Goal: Information Seeking & Learning: Learn about a topic

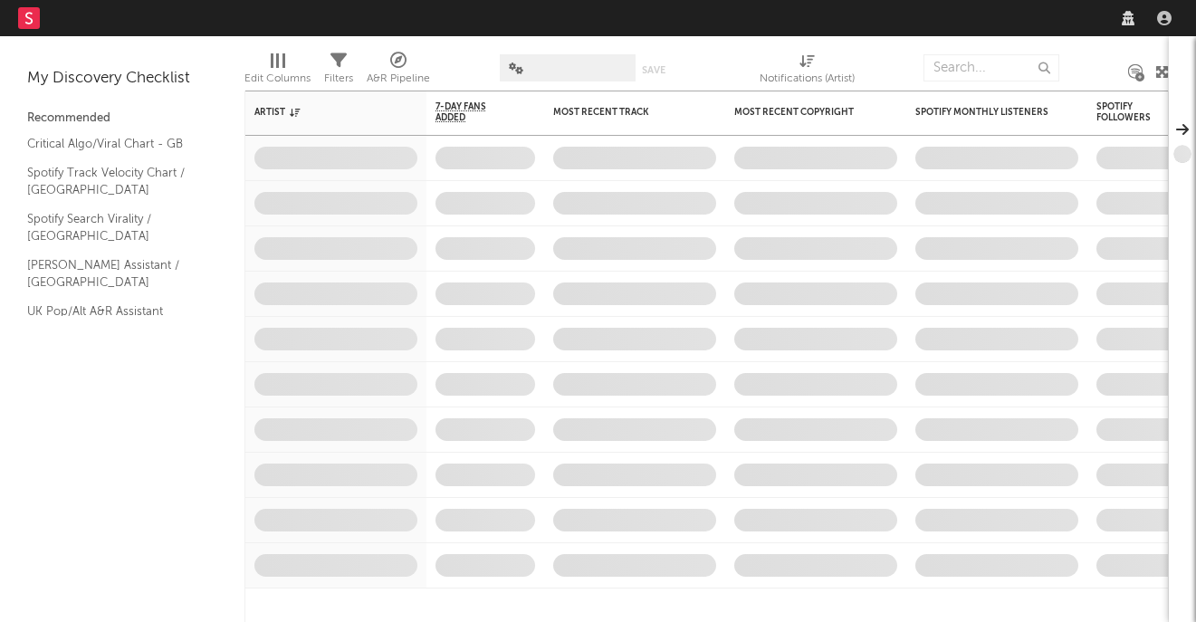
click at [986, 71] on input "text" at bounding box center [992, 67] width 136 height 27
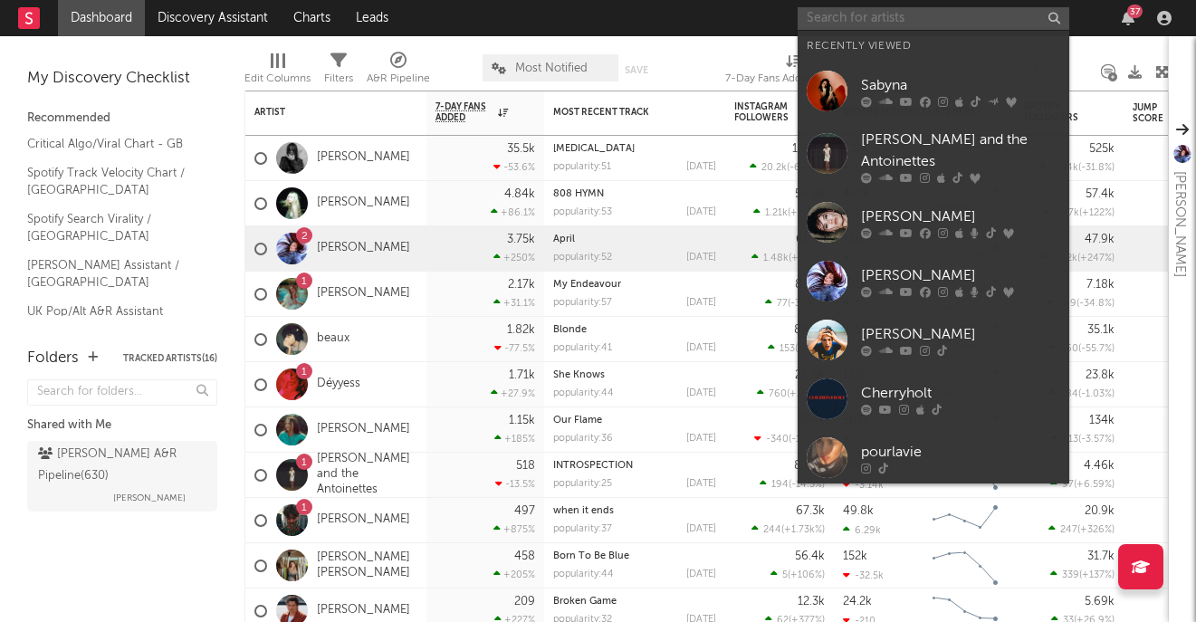
click at [941, 25] on input "text" at bounding box center [934, 18] width 272 height 23
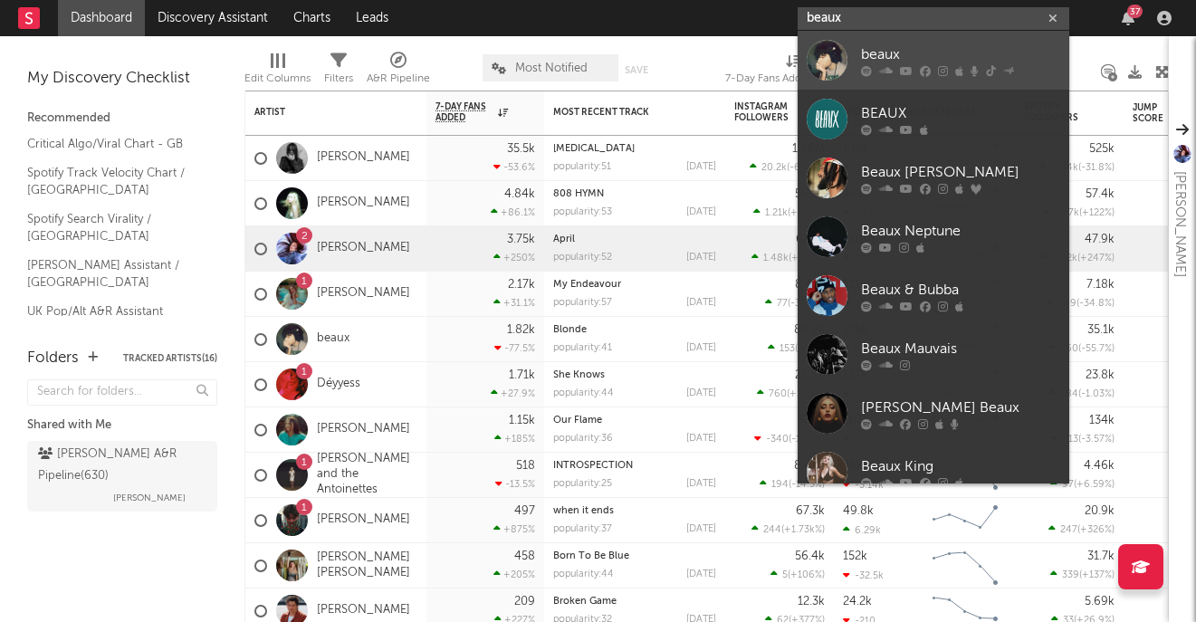
type input "beaux"
click at [953, 48] on div "beaux" at bounding box center [960, 54] width 199 height 22
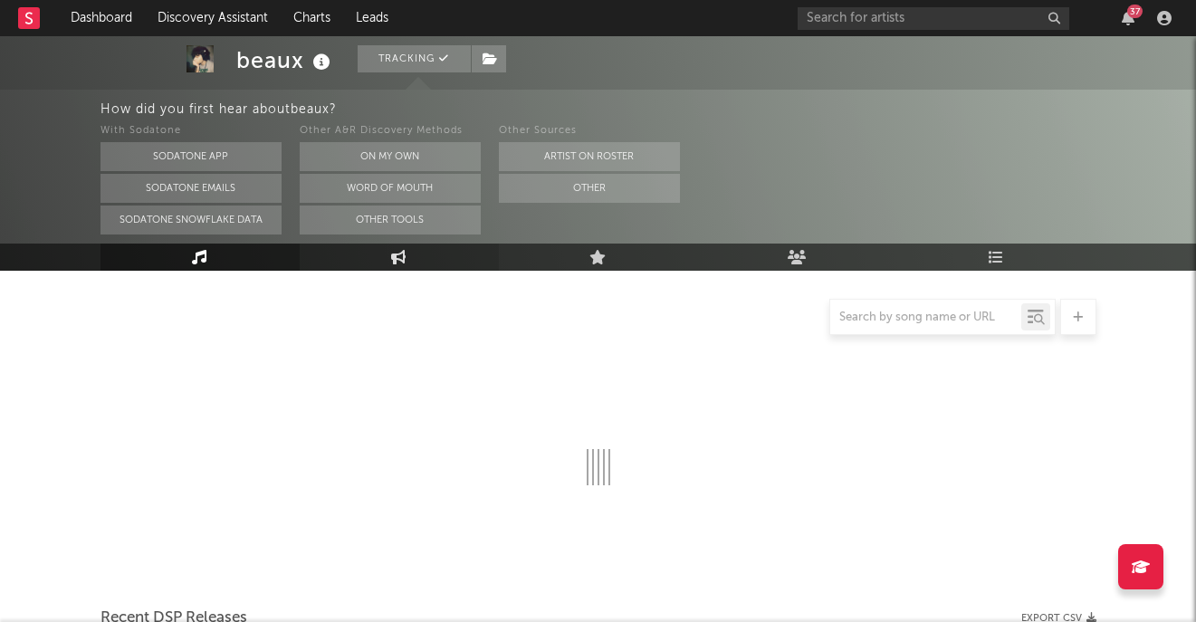
scroll to position [174, 0]
select select "6m"
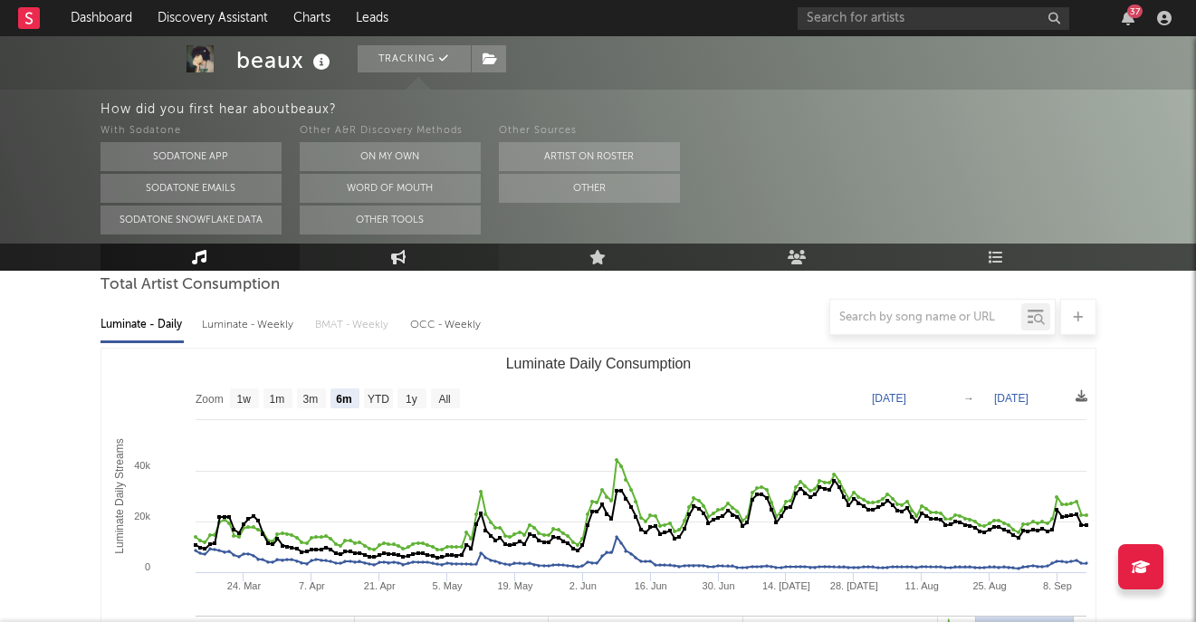
click at [401, 265] on link "Engagement" at bounding box center [399, 257] width 199 height 27
select select "1w"
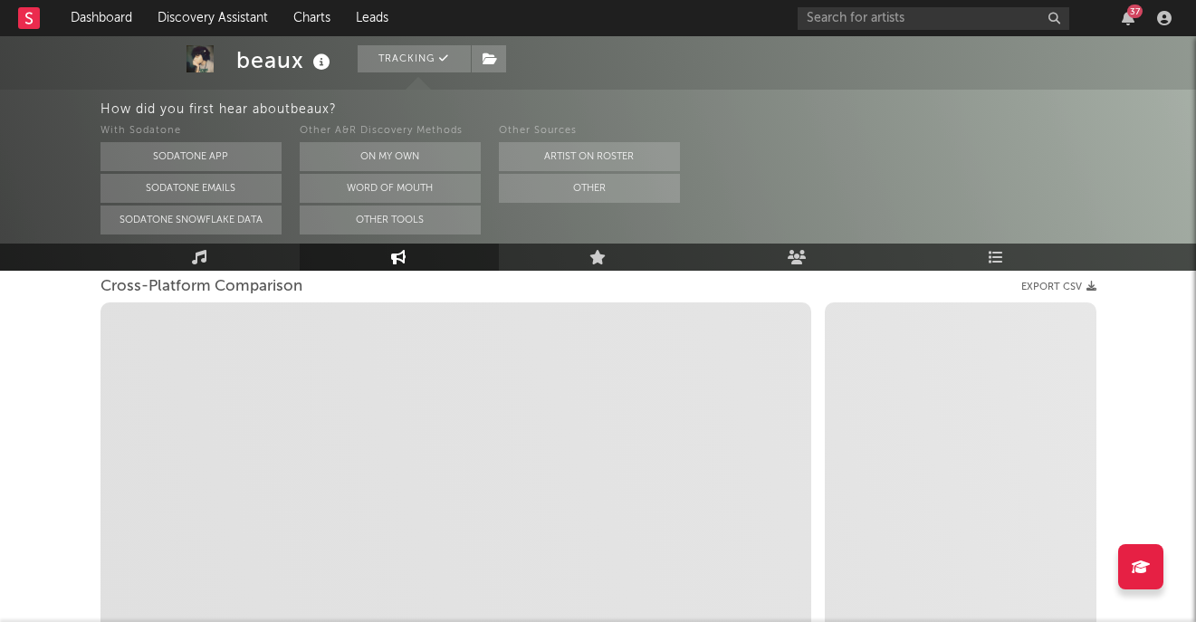
scroll to position [249, 0]
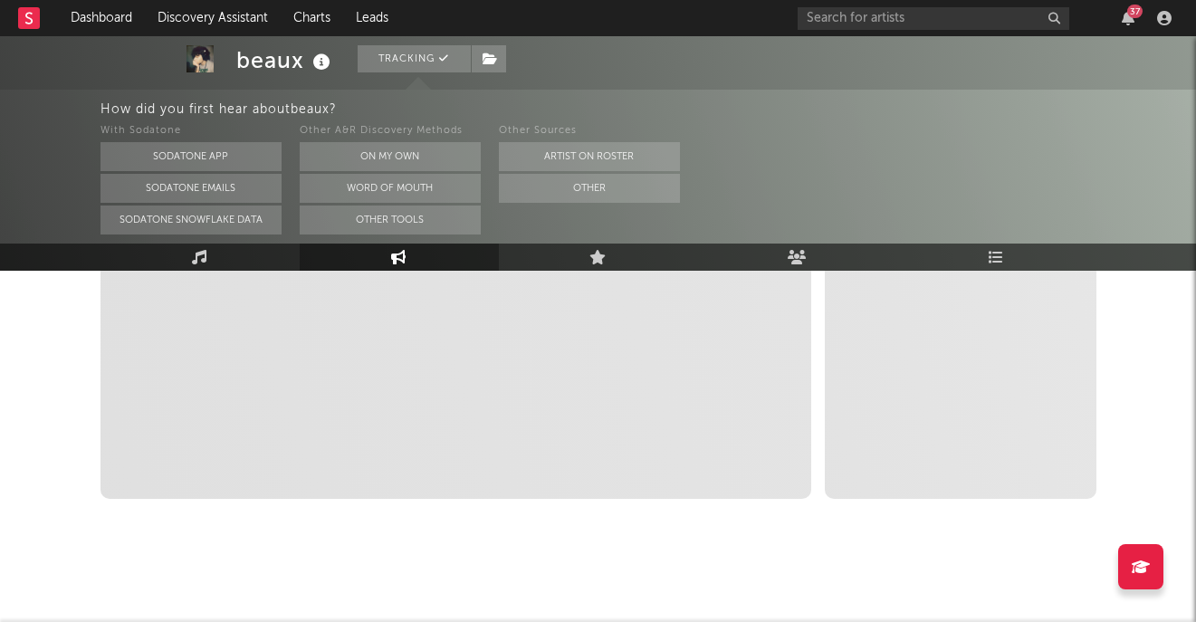
select select "1m"
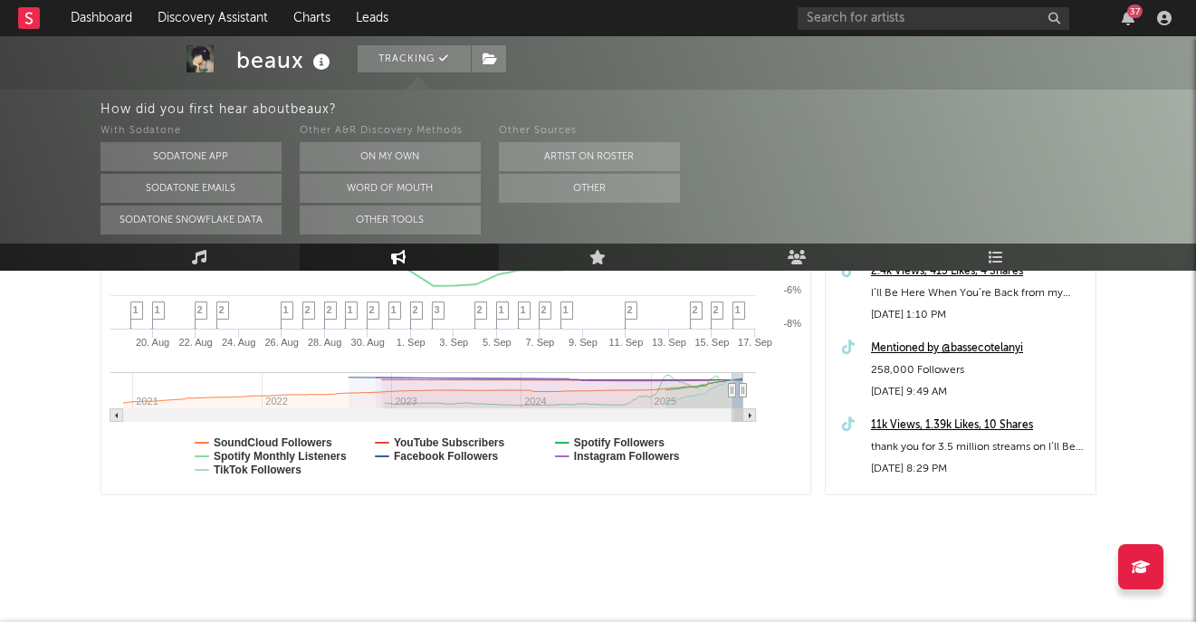
scroll to position [0, 0]
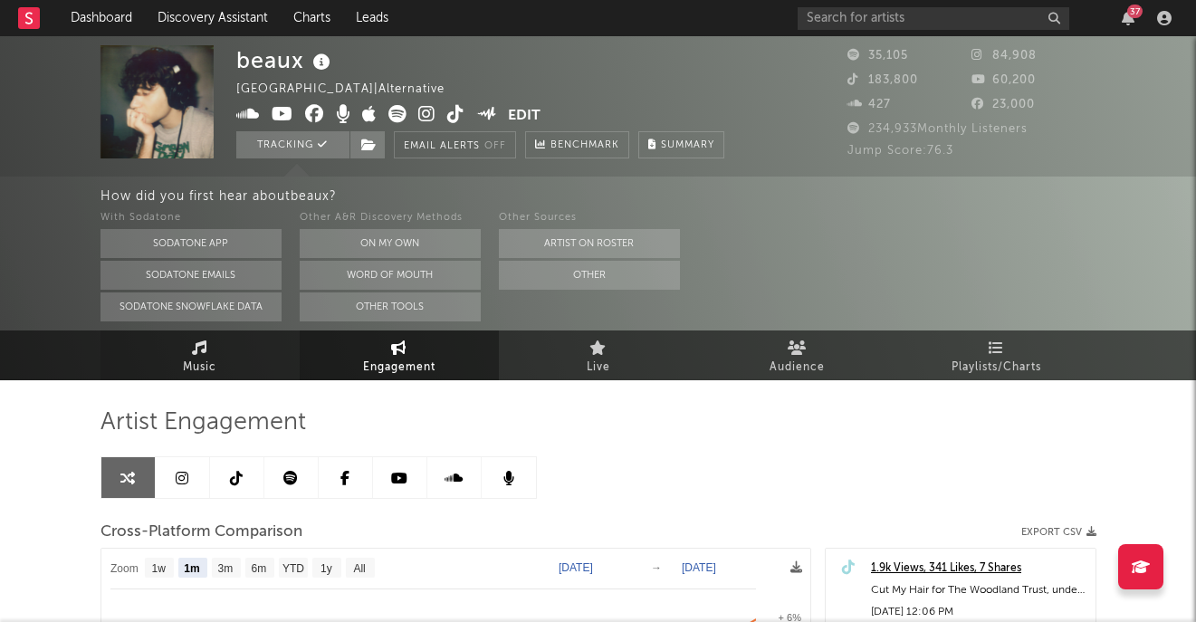
click at [235, 346] on link "Music" at bounding box center [200, 355] width 199 height 50
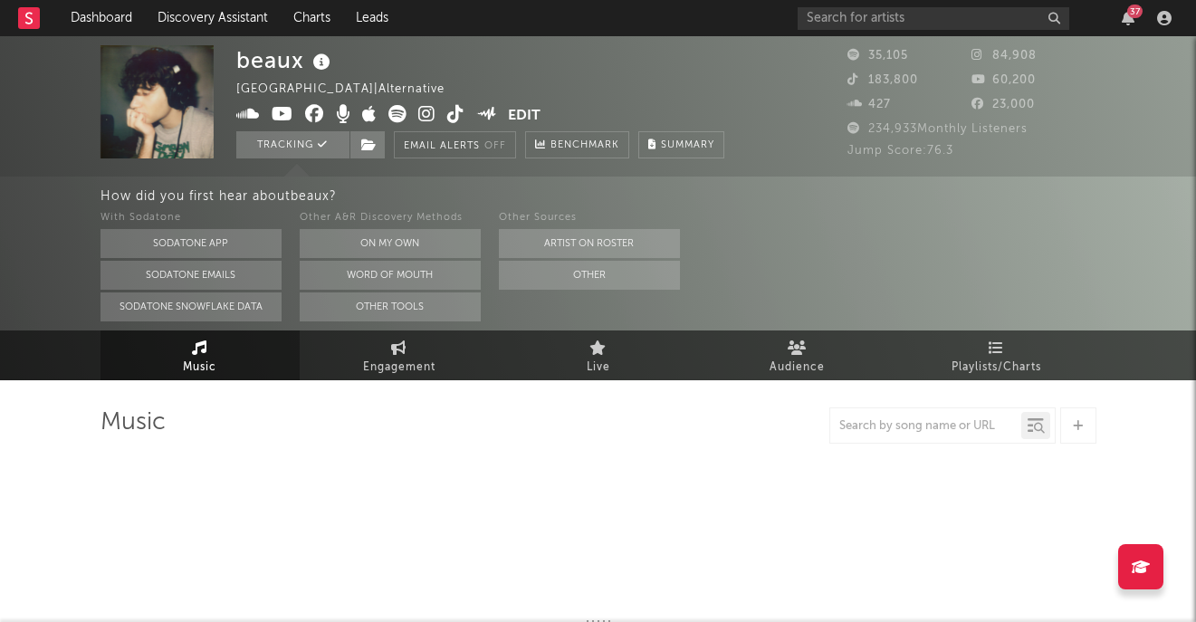
select select "6m"
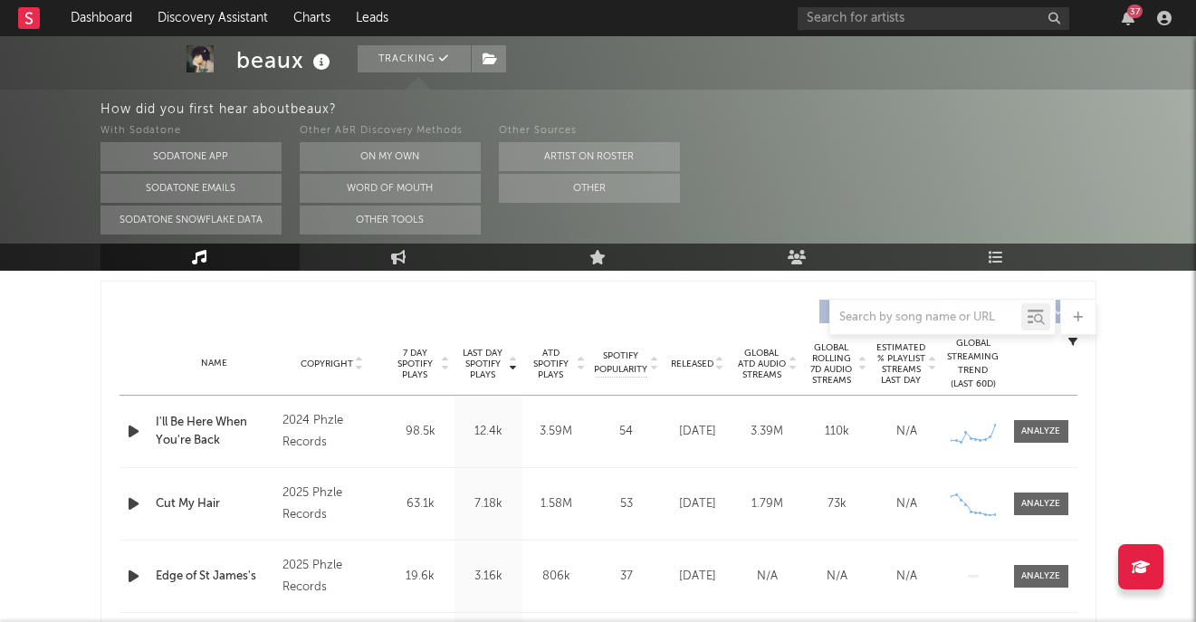
scroll to position [674, 0]
click at [1020, 429] on span at bounding box center [1041, 429] width 54 height 23
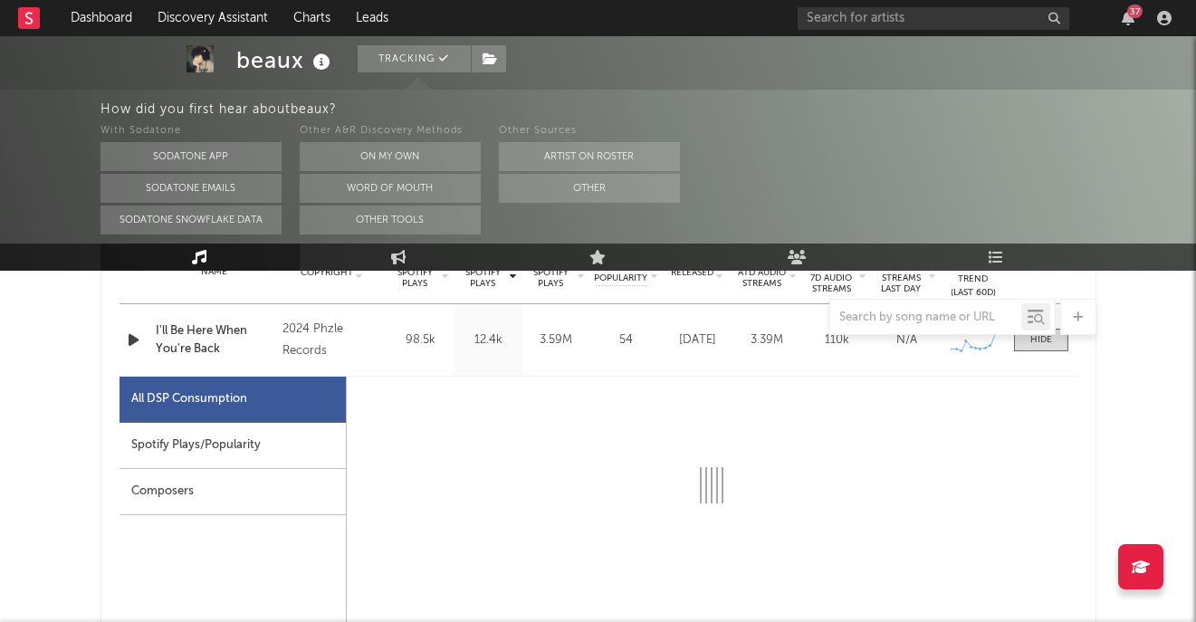
select select "6m"
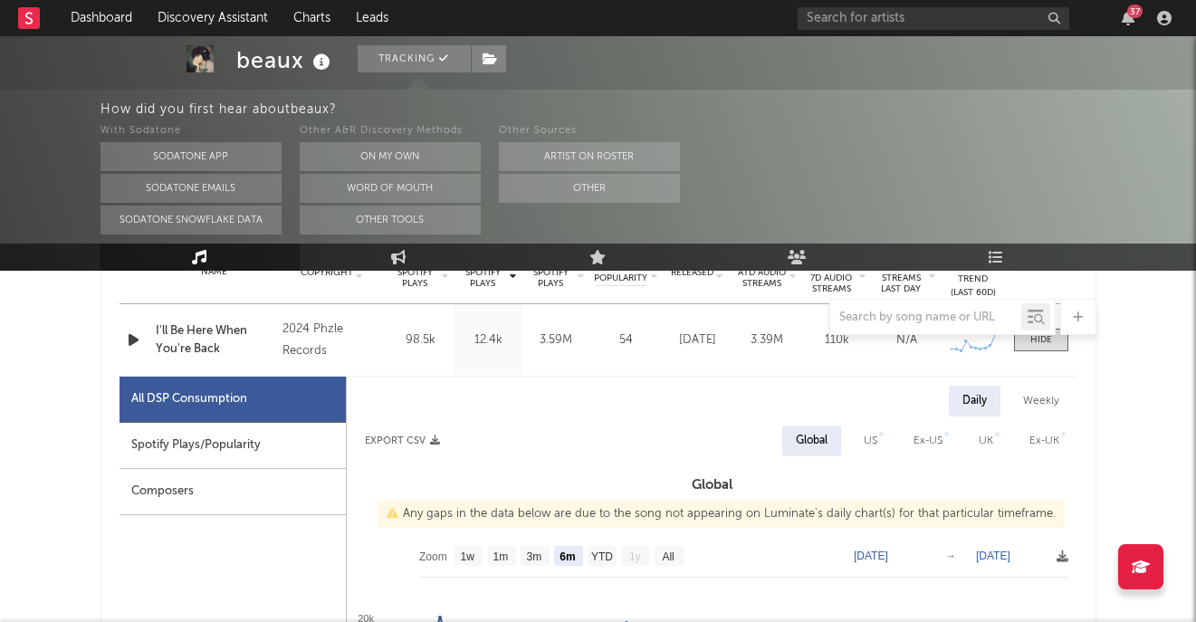
scroll to position [767, 0]
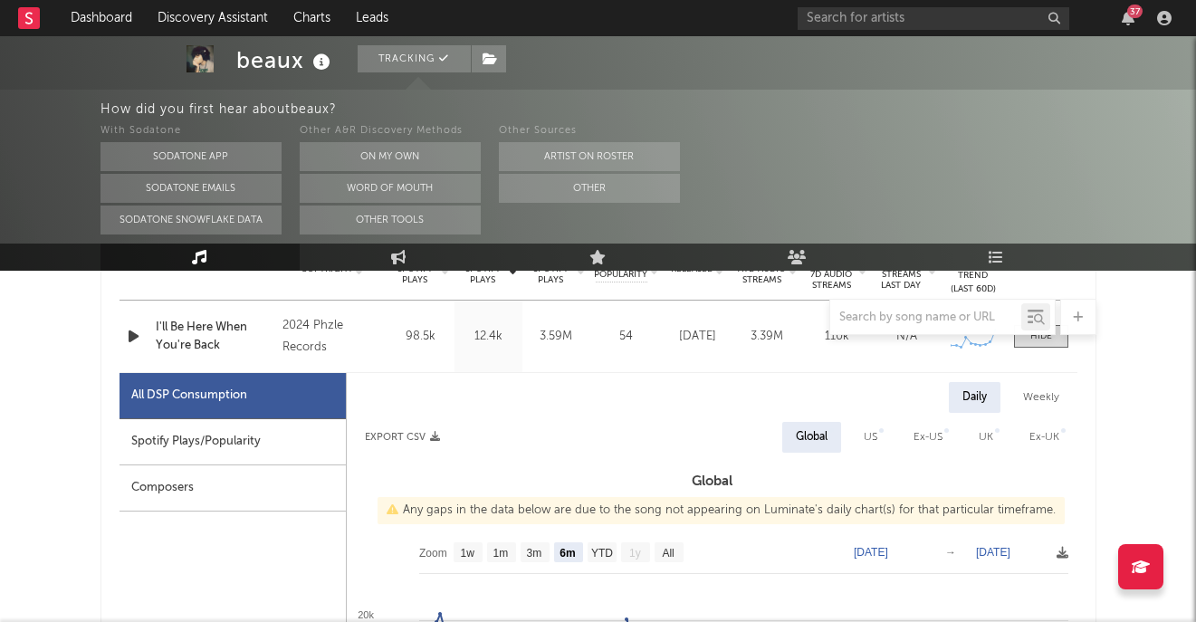
click at [258, 438] on div "Spotify Plays/Popularity" at bounding box center [233, 442] width 226 height 46
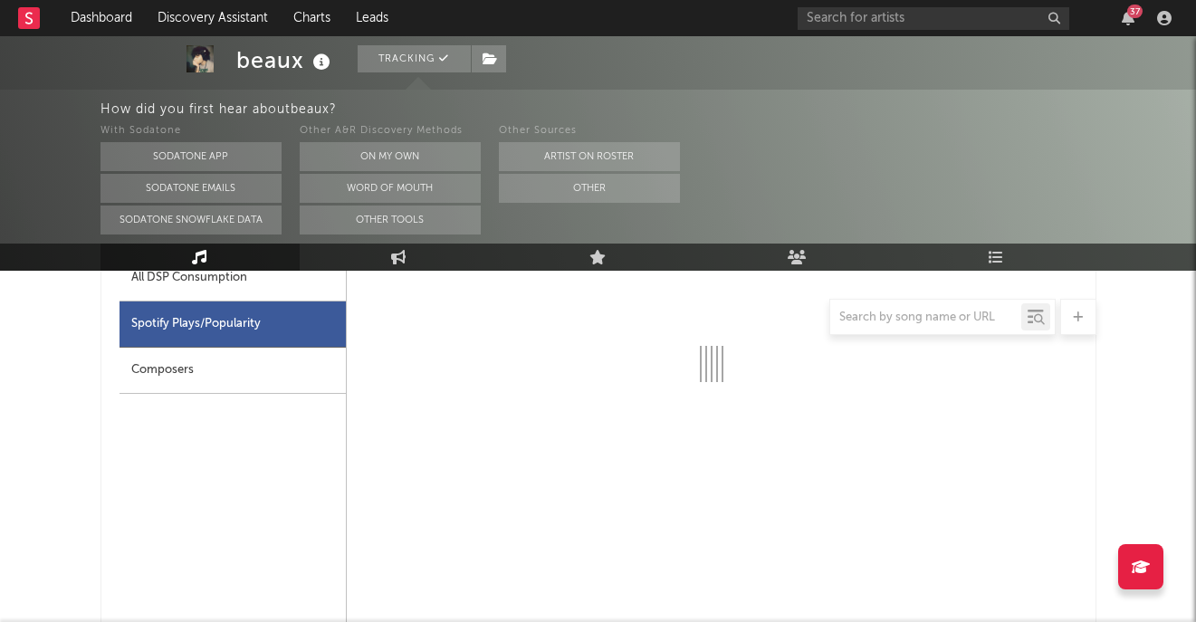
scroll to position [886, 0]
select select "6m"
select select "1w"
